Goal: Information Seeking & Learning: Compare options

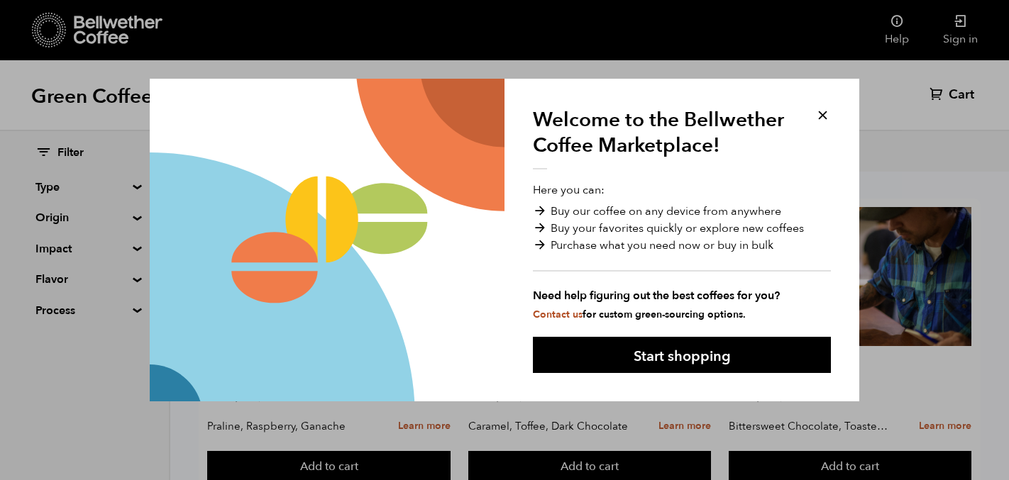
click at [824, 115] on button at bounding box center [822, 115] width 16 height 16
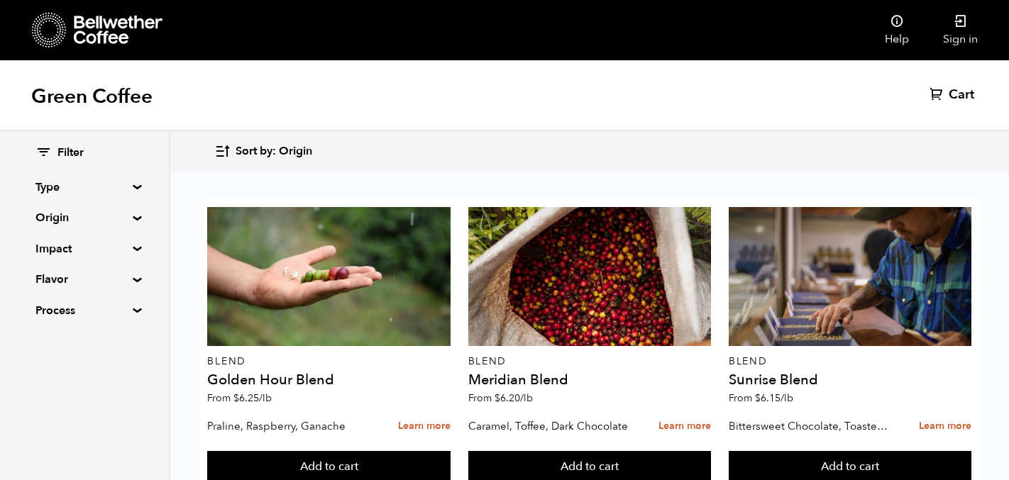
click at [55, 247] on summary "Impact" at bounding box center [84, 248] width 98 height 17
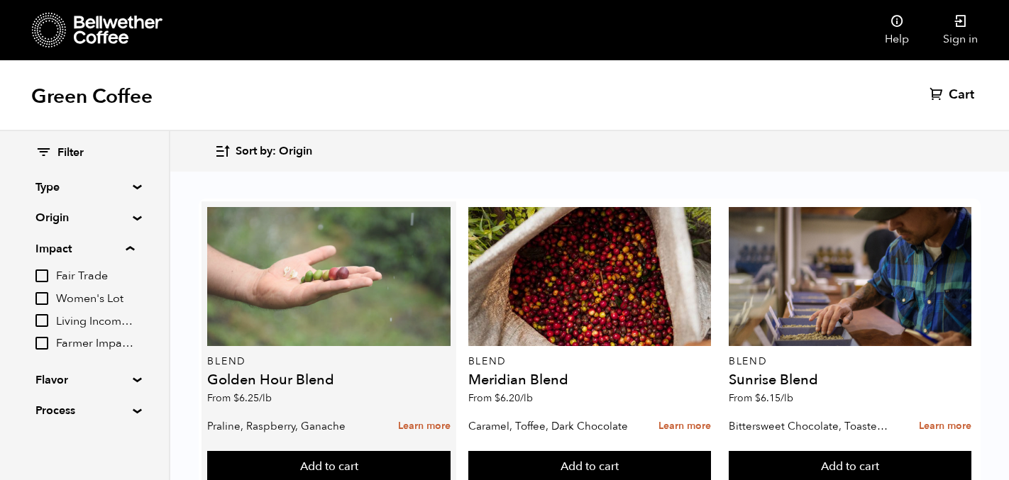
scroll to position [861, 0]
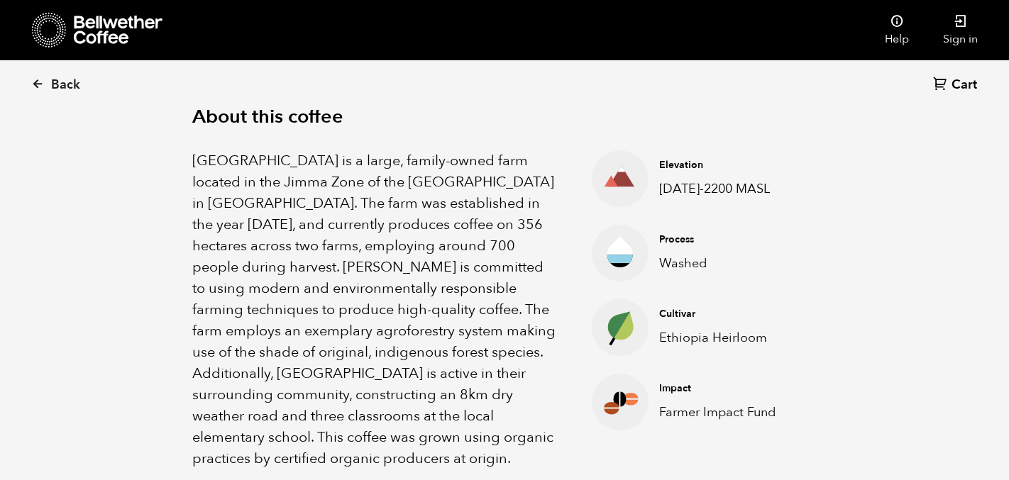
scroll to position [489, 0]
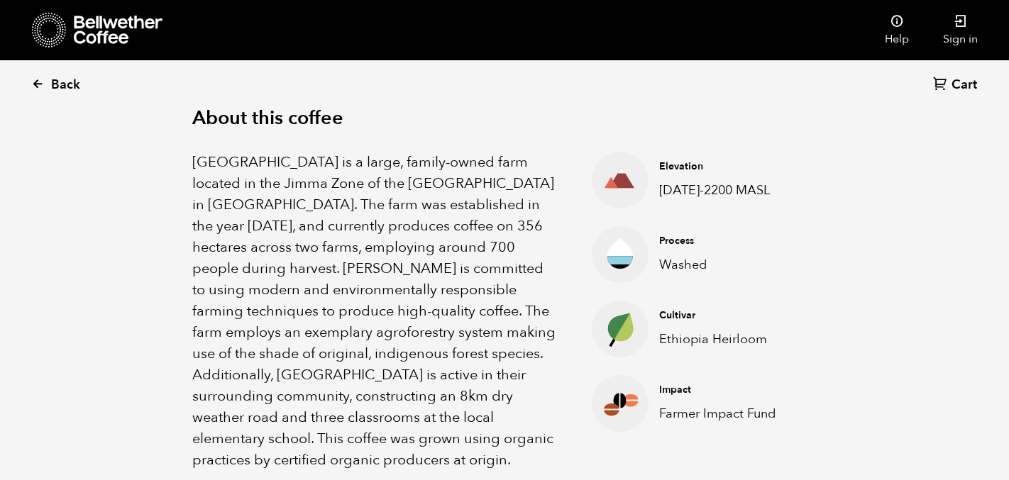
click at [52, 81] on span "Back" at bounding box center [65, 85] width 29 height 17
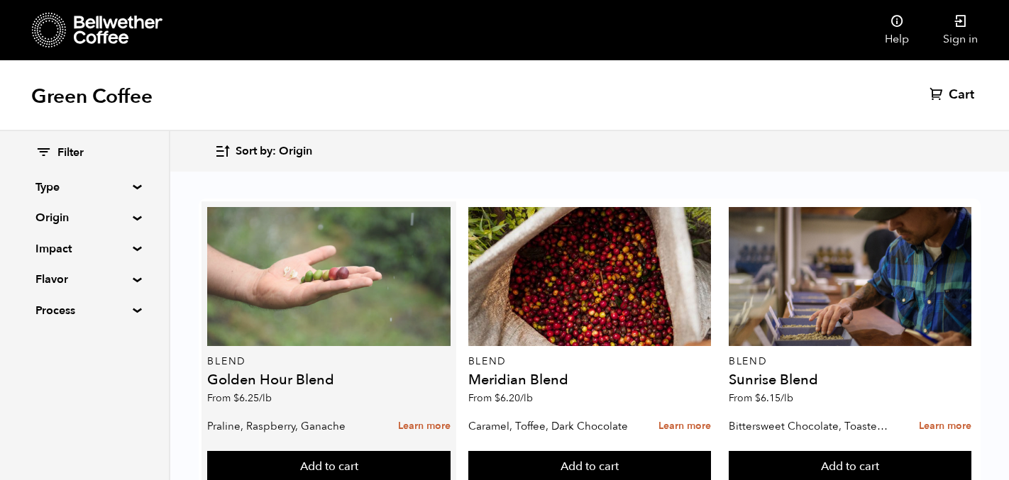
scroll to position [896, 0]
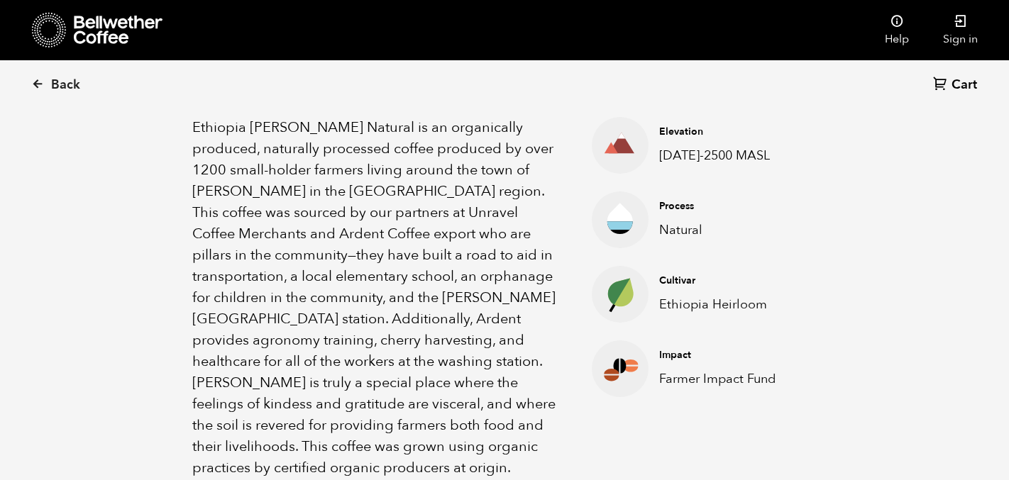
scroll to position [509, 0]
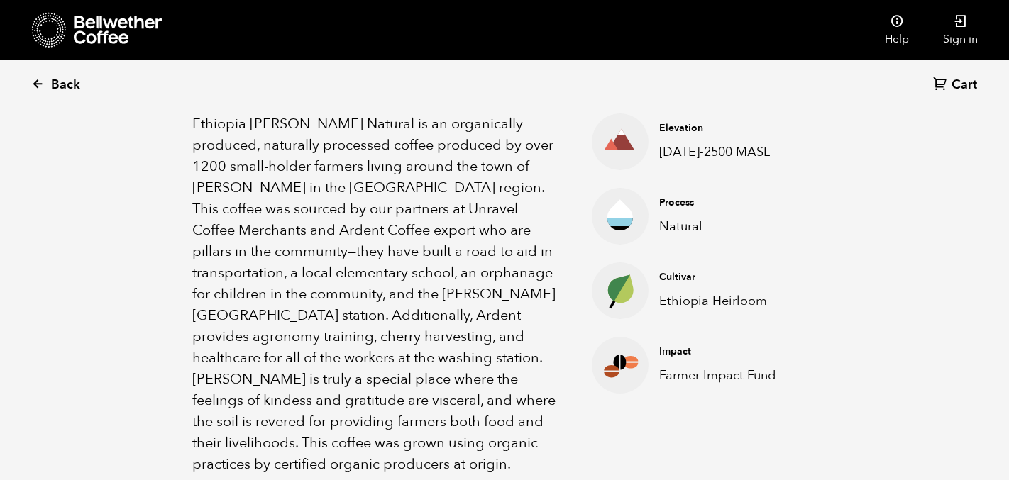
click at [83, 94] on link "Back" at bounding box center [75, 85] width 88 height 48
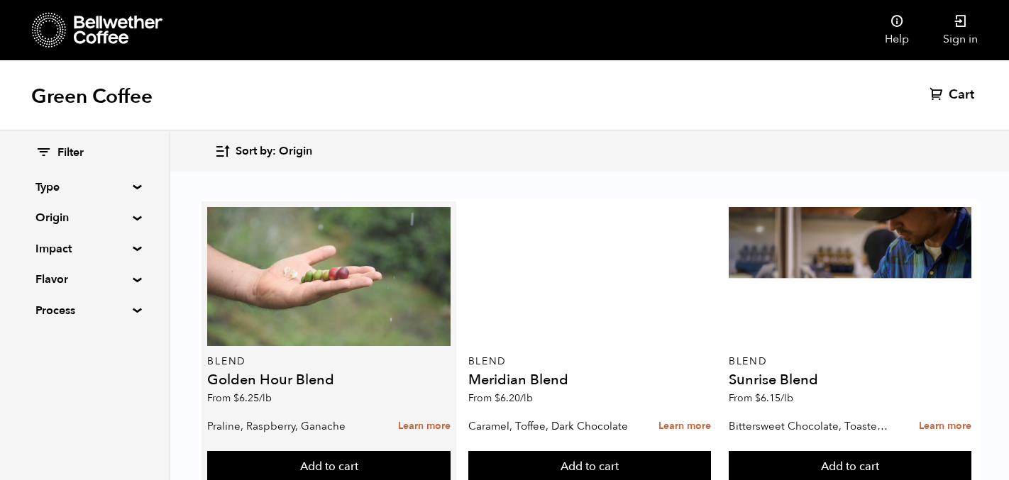
scroll to position [1187, 0]
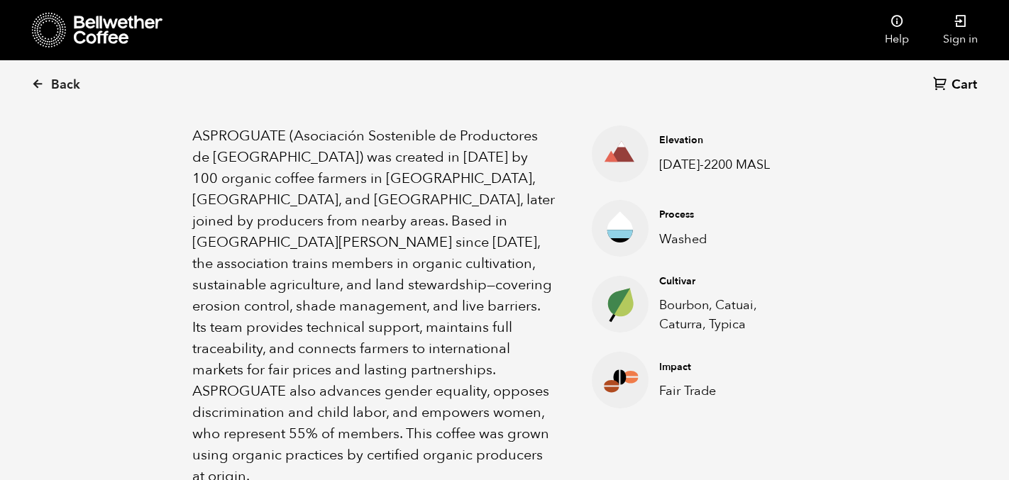
scroll to position [492, 0]
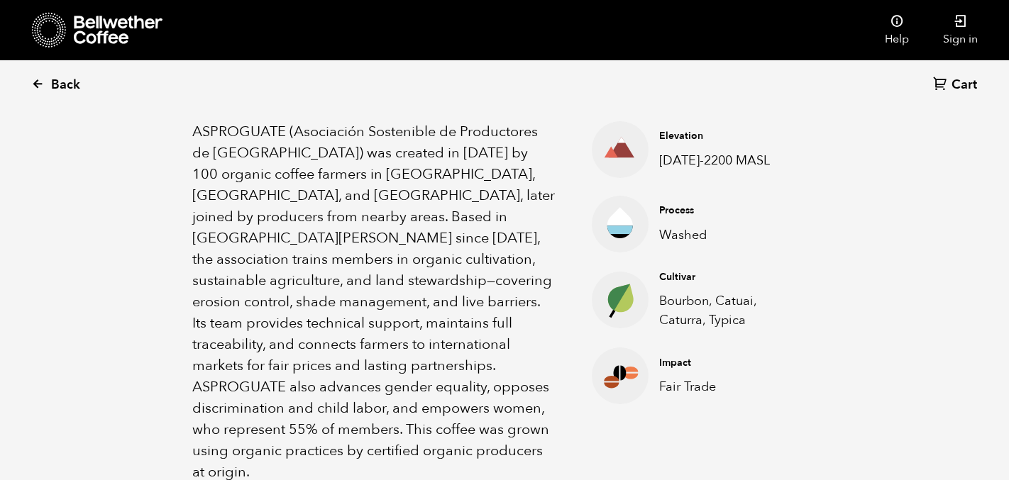
click at [57, 92] on span "Back" at bounding box center [65, 85] width 29 height 17
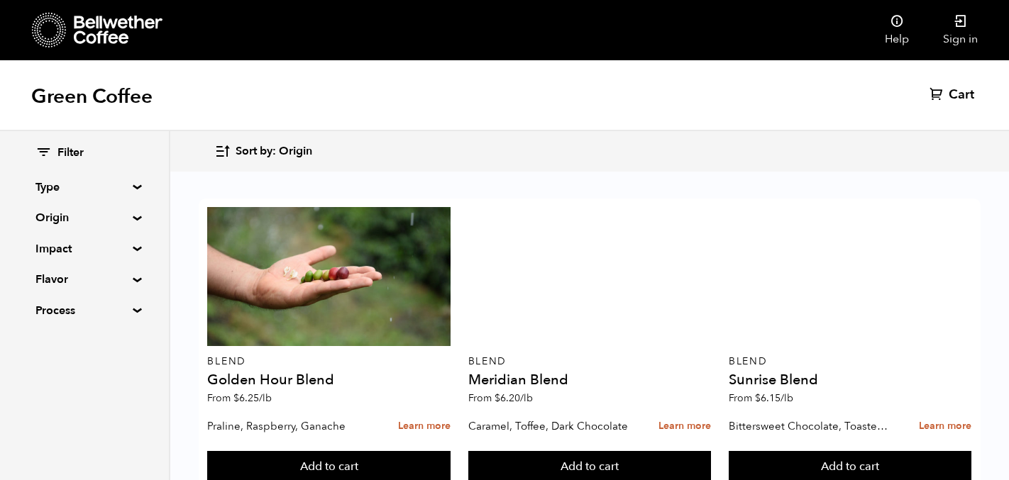
scroll to position [1228, 0]
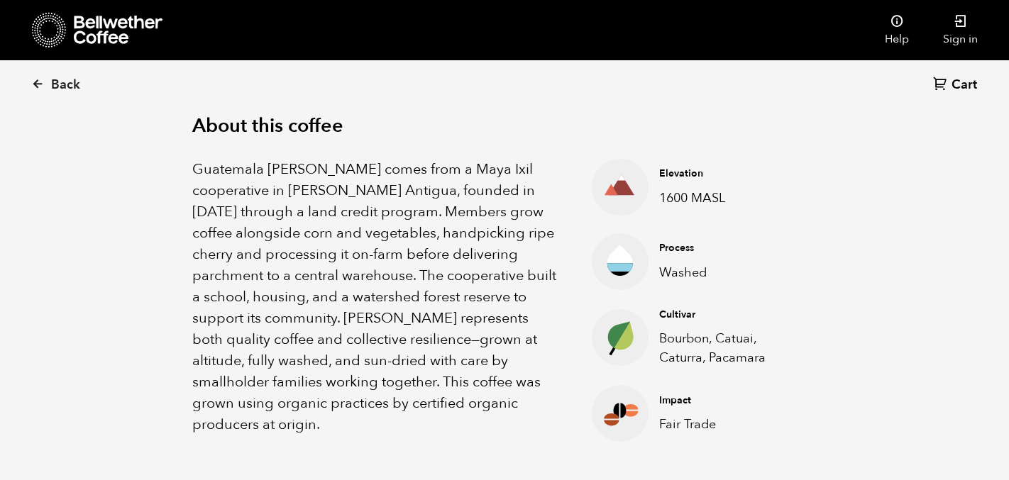
scroll to position [455, 0]
click at [59, 73] on link "Back" at bounding box center [75, 85] width 88 height 48
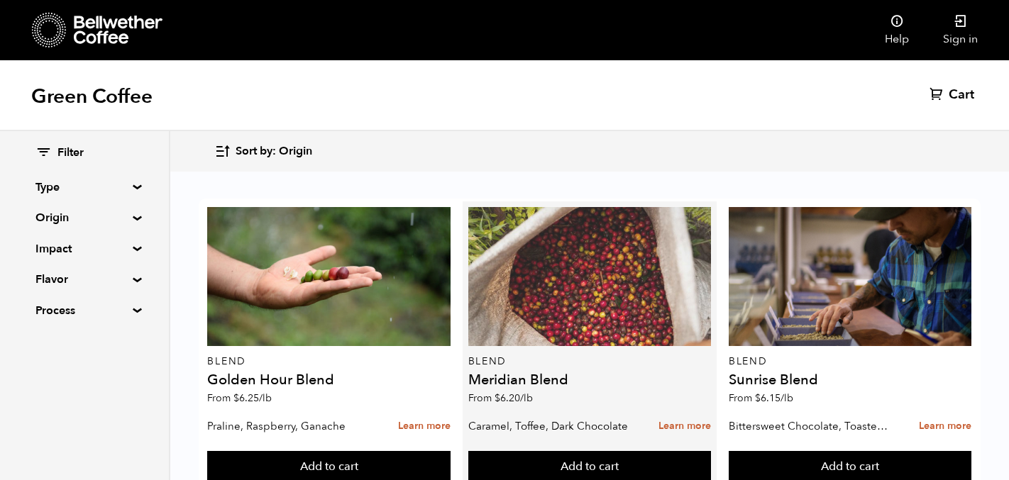
scroll to position [1423, 0]
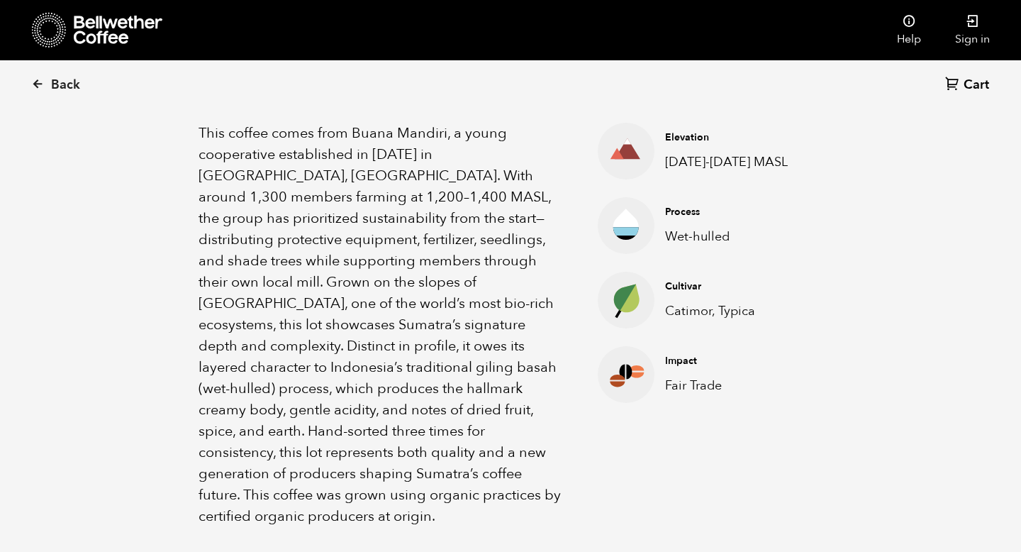
scroll to position [489, 0]
